Goal: Task Accomplishment & Management: Manage account settings

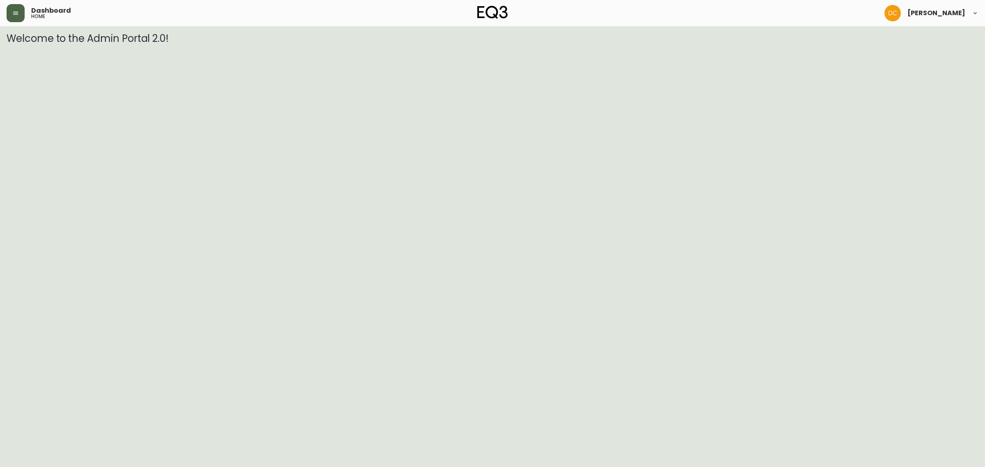
click at [9, 11] on button "button" at bounding box center [16, 13] width 18 height 18
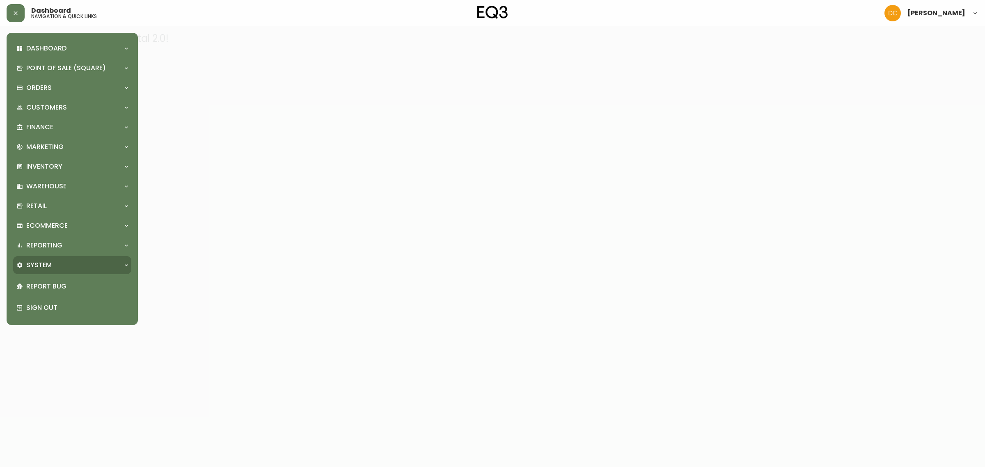
click at [58, 257] on div "System" at bounding box center [72, 265] width 118 height 18
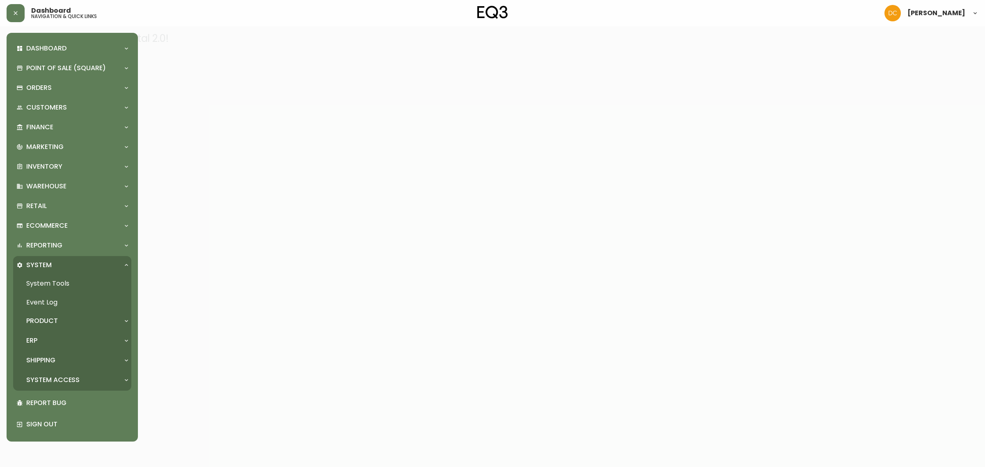
click at [50, 349] on div "ERP" at bounding box center [72, 341] width 118 height 18
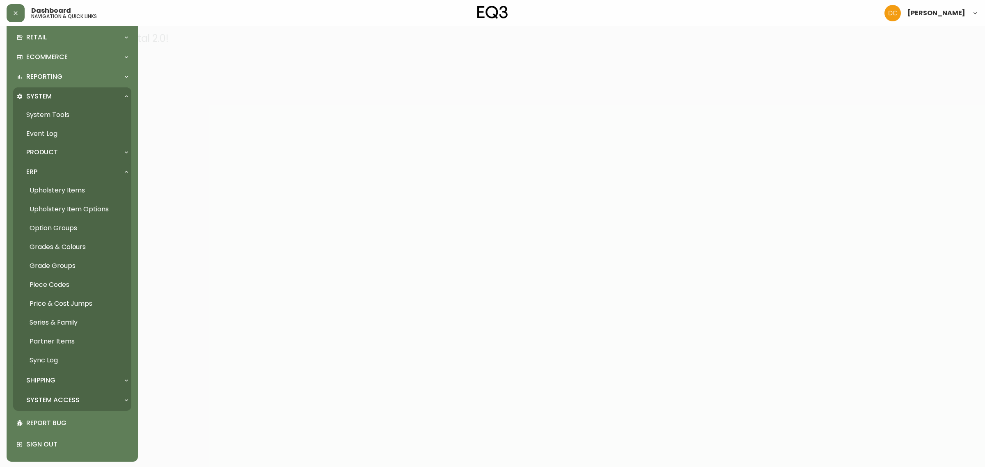
scroll to position [169, 0]
click at [78, 400] on p "System Access" at bounding box center [52, 399] width 53 height 9
click at [80, 419] on link "User Management" at bounding box center [72, 418] width 118 height 19
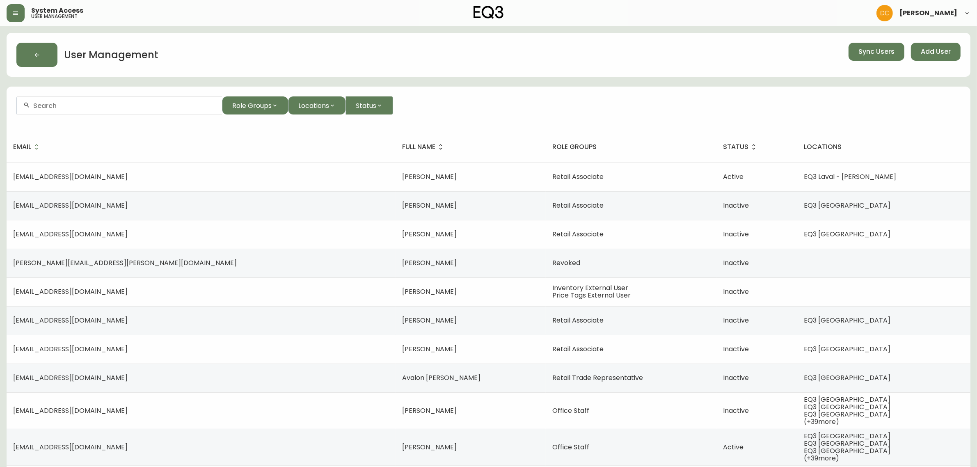
click at [101, 104] on input "text" at bounding box center [124, 106] width 182 height 8
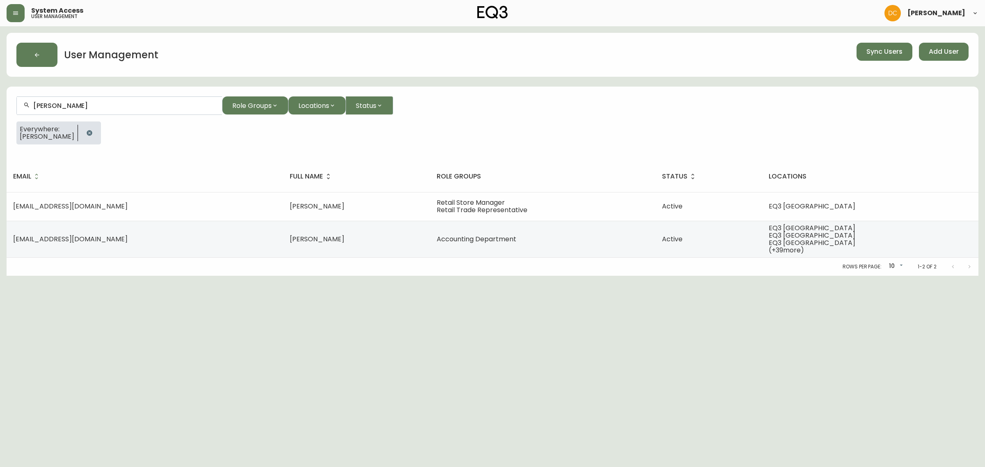
type input "[PERSON_NAME]"
click at [938, 50] on span "Add User" at bounding box center [944, 51] width 30 height 9
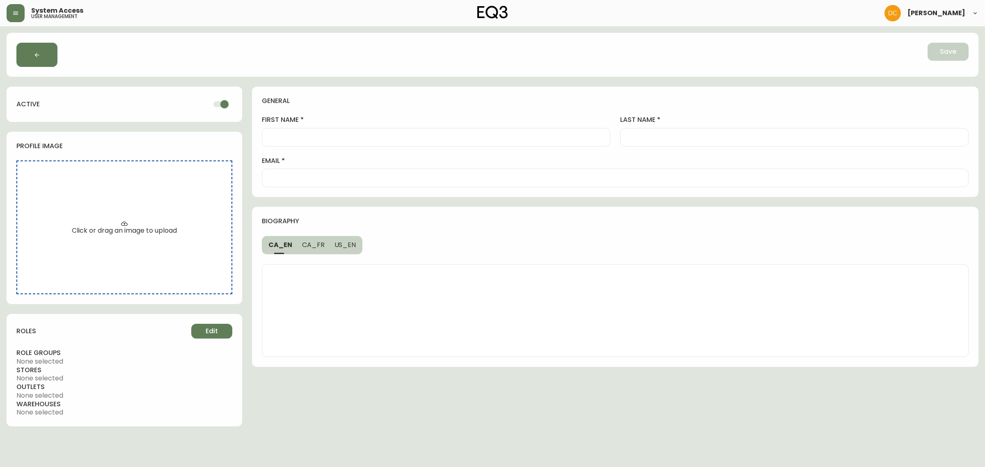
click at [307, 181] on div at bounding box center [615, 178] width 707 height 18
paste input "[EMAIL_ADDRESS][DOMAIN_NAME]"
type input "[EMAIL_ADDRESS][DOMAIN_NAME]"
click at [354, 135] on input "first name" at bounding box center [436, 137] width 334 height 8
type input "[PERSON_NAME]"
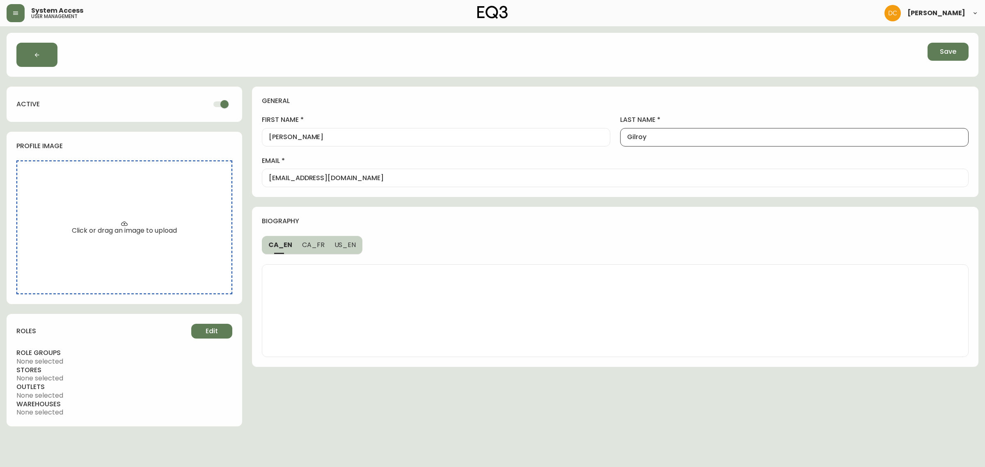
type input "Gilroy"
drag, startPoint x: 688, startPoint y: 126, endPoint x: 684, endPoint y: 133, distance: 8.1
click at [687, 128] on div "last name [PERSON_NAME]" at bounding box center [794, 130] width 348 height 31
click at [680, 138] on input "Gilroy" at bounding box center [794, 137] width 334 height 8
click at [497, 258] on div at bounding box center [615, 310] width 726 height 112
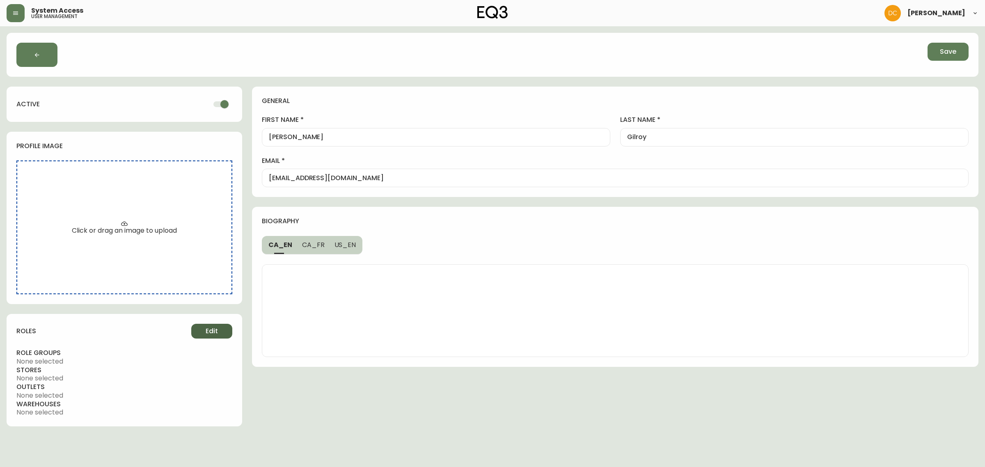
click at [210, 332] on span "Edit" at bounding box center [212, 331] width 12 height 9
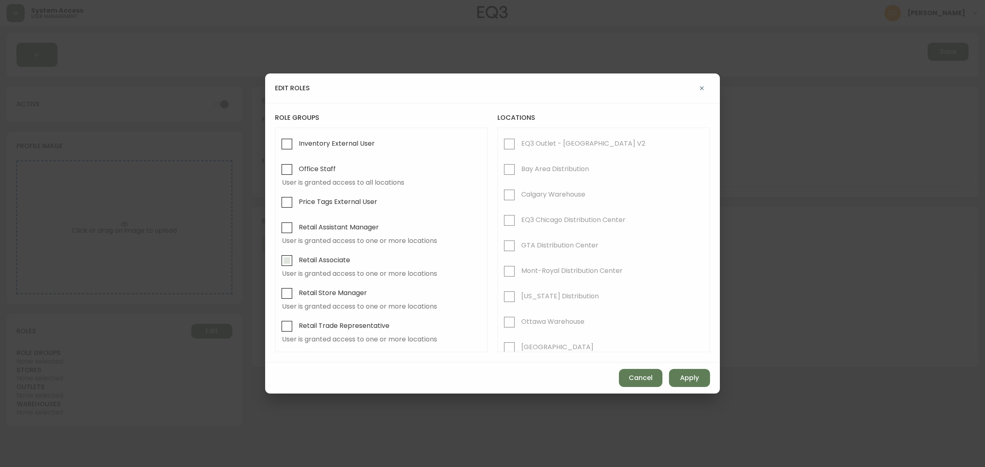
click at [300, 264] on span "Retail Associate" at bounding box center [324, 260] width 51 height 9
click at [296, 264] on input "Retail Associate" at bounding box center [286, 260] width 19 height 19
checkbox input "true"
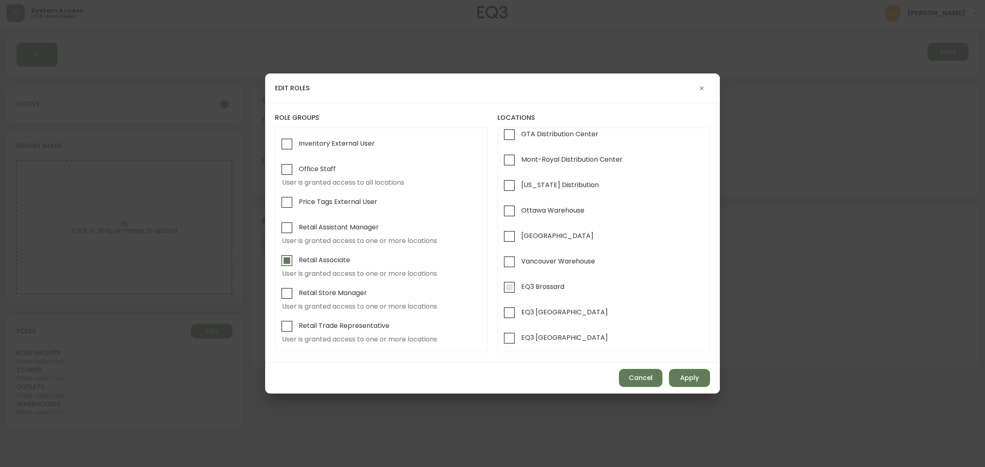
scroll to position [205, 0]
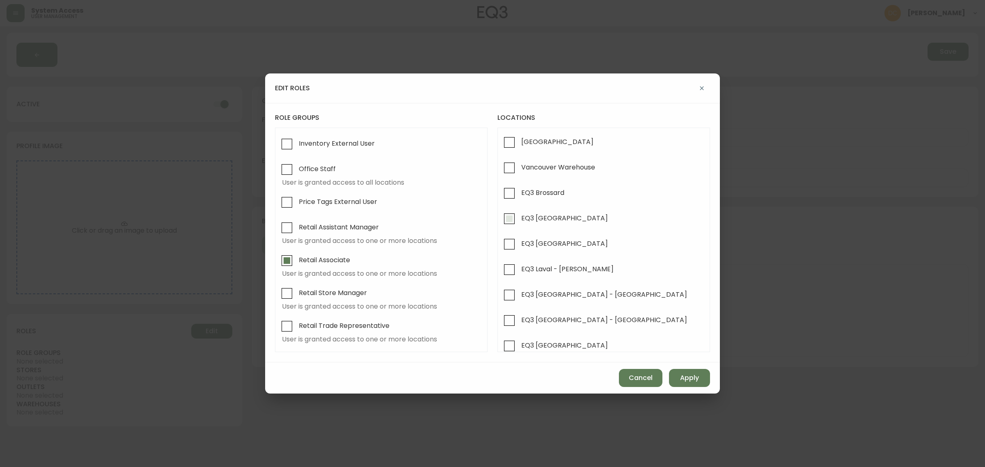
click at [559, 226] on span "EQ3 [GEOGRAPHIC_DATA]" at bounding box center [563, 218] width 89 height 18
click at [519, 226] on input "EQ3 [GEOGRAPHIC_DATA]" at bounding box center [509, 218] width 19 height 19
checkbox input "true"
click at [687, 377] on span "Apply" at bounding box center [689, 377] width 19 height 9
checkbox input "false"
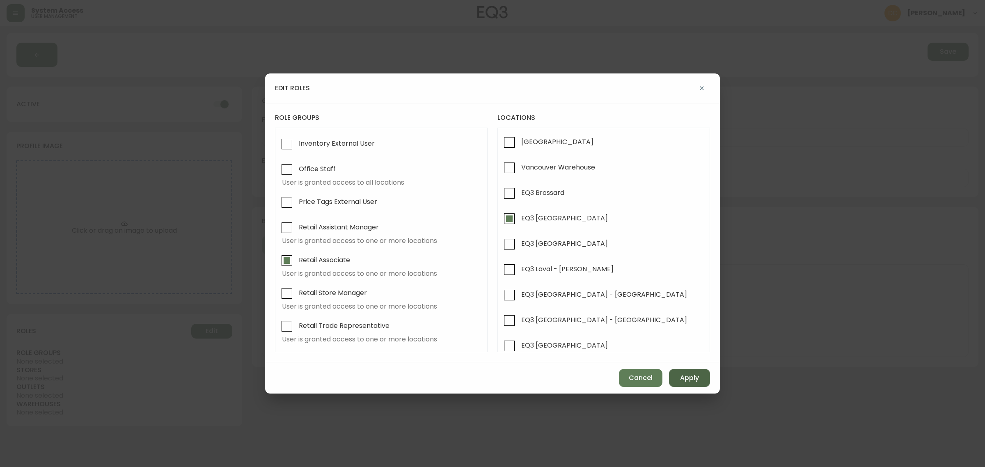
checkbox input "false"
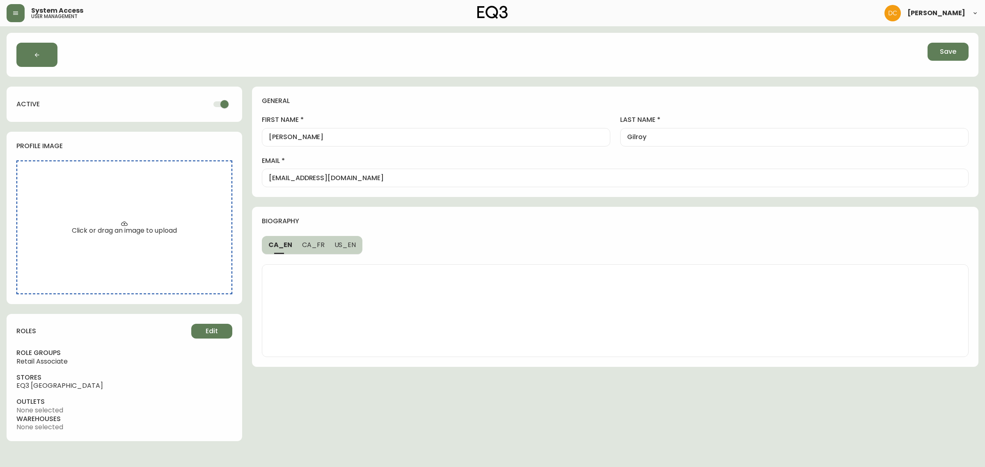
click at [481, 237] on div "CA_EN CA_FR US_EN" at bounding box center [615, 245] width 726 height 18
click at [939, 54] on button "Save" at bounding box center [947, 52] width 41 height 18
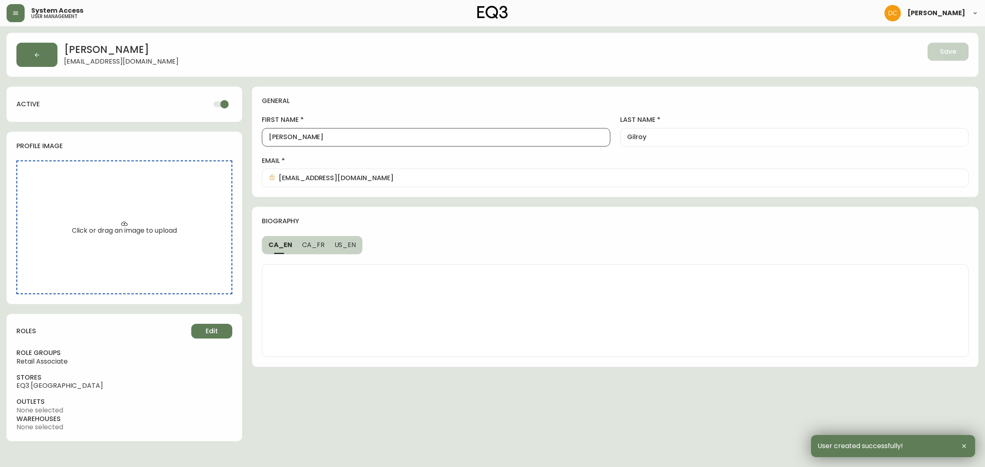
click at [310, 137] on input "[PERSON_NAME]" at bounding box center [436, 137] width 334 height 8
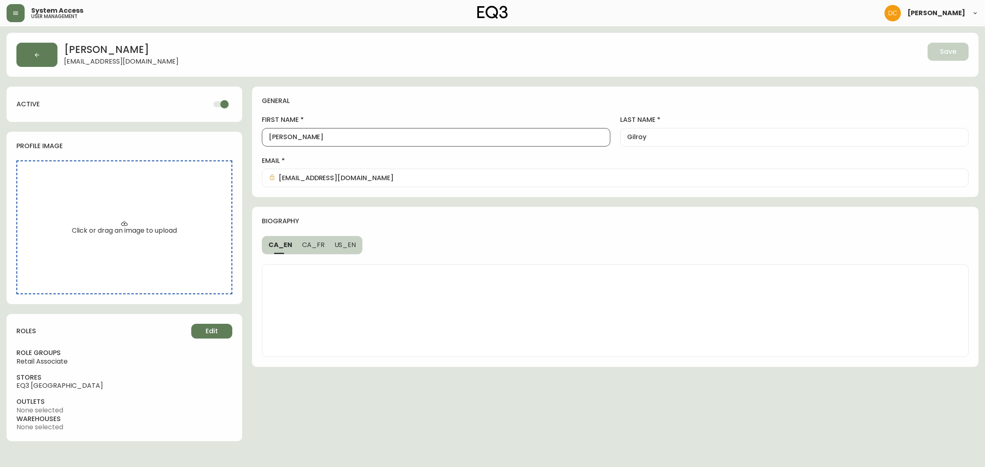
paste input "ael"
type input "Rachael"
click at [374, 113] on div "general" at bounding box center [615, 105] width 707 height 19
click at [947, 51] on span "Save" at bounding box center [948, 51] width 16 height 9
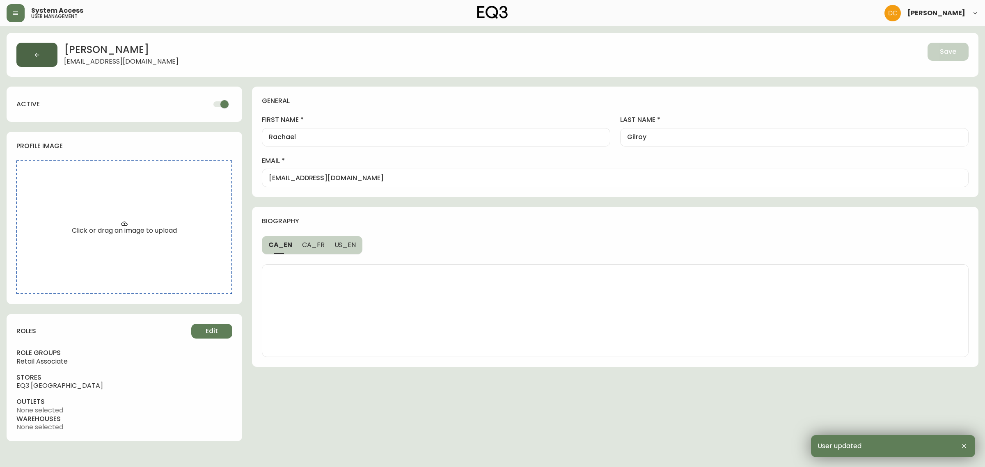
click at [41, 65] on button "button" at bounding box center [36, 55] width 41 height 24
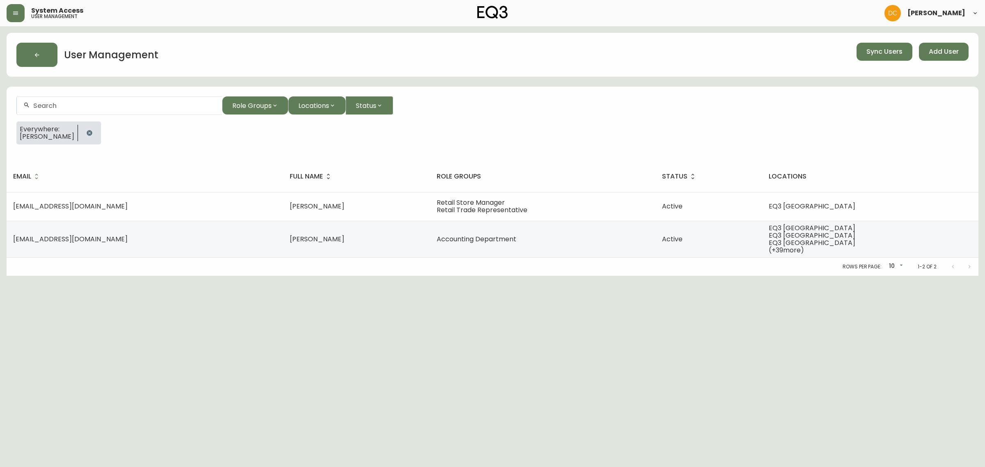
click at [139, 112] on div at bounding box center [119, 105] width 205 height 18
type input "[PERSON_NAME]"
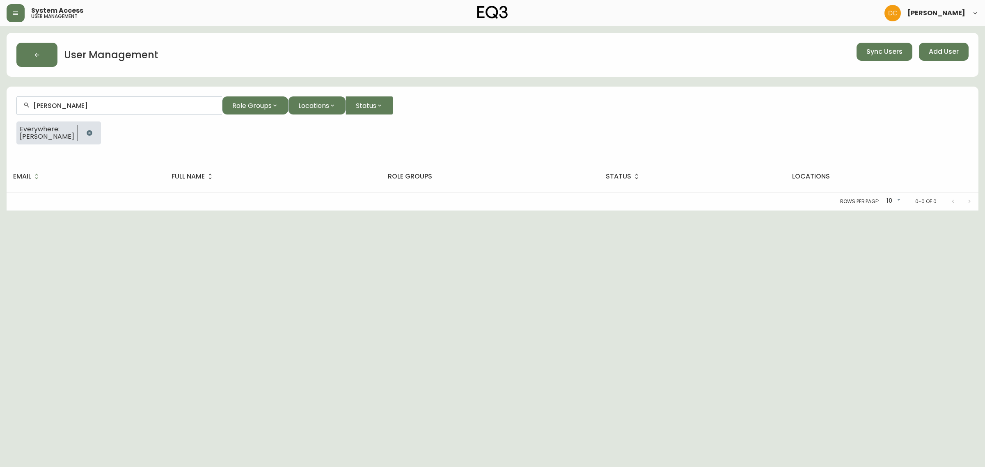
click at [112, 108] on input "[PERSON_NAME]" at bounding box center [124, 106] width 182 height 8
click at [94, 99] on div "[PERSON_NAME]" at bounding box center [119, 105] width 205 height 18
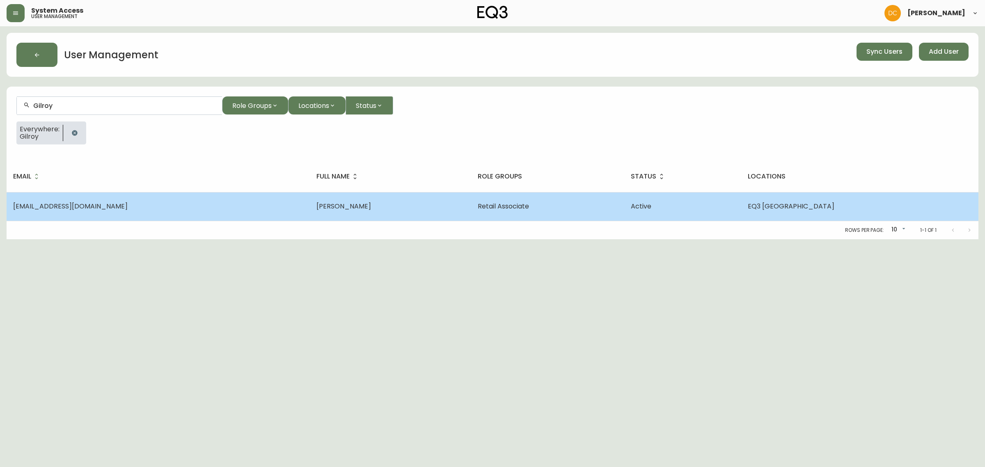
type input "Gilroy"
click at [310, 200] on td "[PERSON_NAME]" at bounding box center [390, 206] width 161 height 29
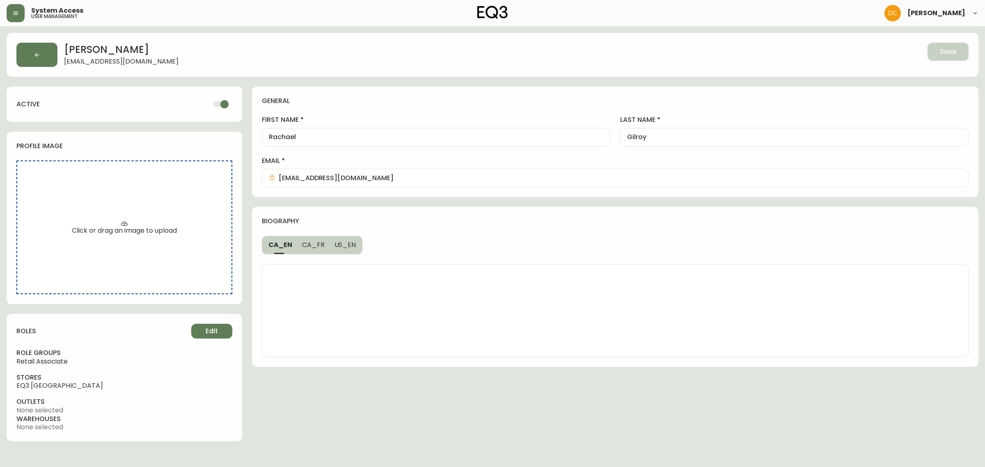
click at [323, 123] on label "first name" at bounding box center [436, 119] width 348 height 9
click at [323, 133] on input "Rachael" at bounding box center [436, 137] width 334 height 8
click at [318, 137] on input "Rachael" at bounding box center [436, 137] width 334 height 8
click at [331, 302] on textarea at bounding box center [615, 311] width 693 height 82
click at [300, 379] on div "general first name [PERSON_NAME] last name [PERSON_NAME] email [EMAIL_ADDRESS][…" at bounding box center [615, 264] width 726 height 355
